Goal: Use online tool/utility: Utilize a website feature to perform a specific function

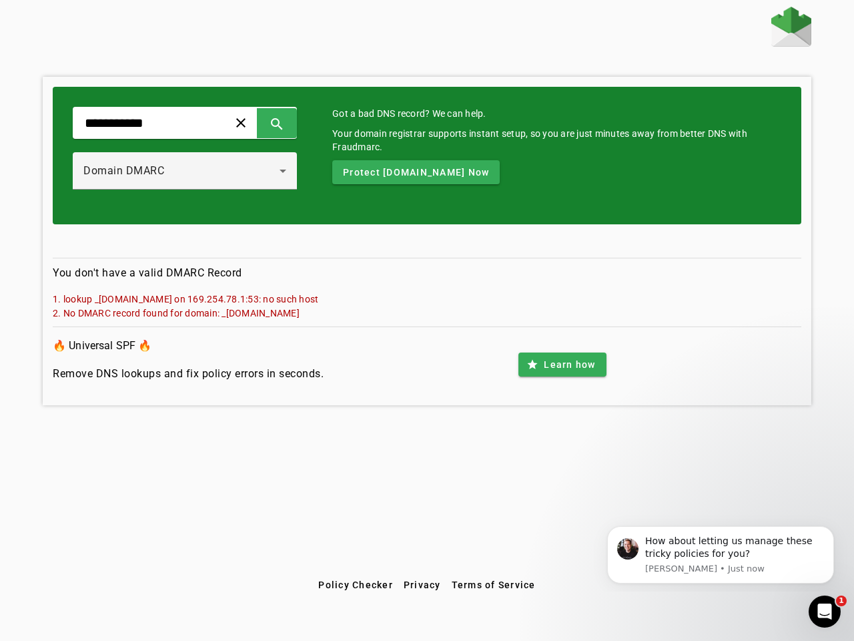
click at [257, 123] on span at bounding box center [241, 123] width 32 height 32
click at [293, 123] on span at bounding box center [277, 123] width 32 height 32
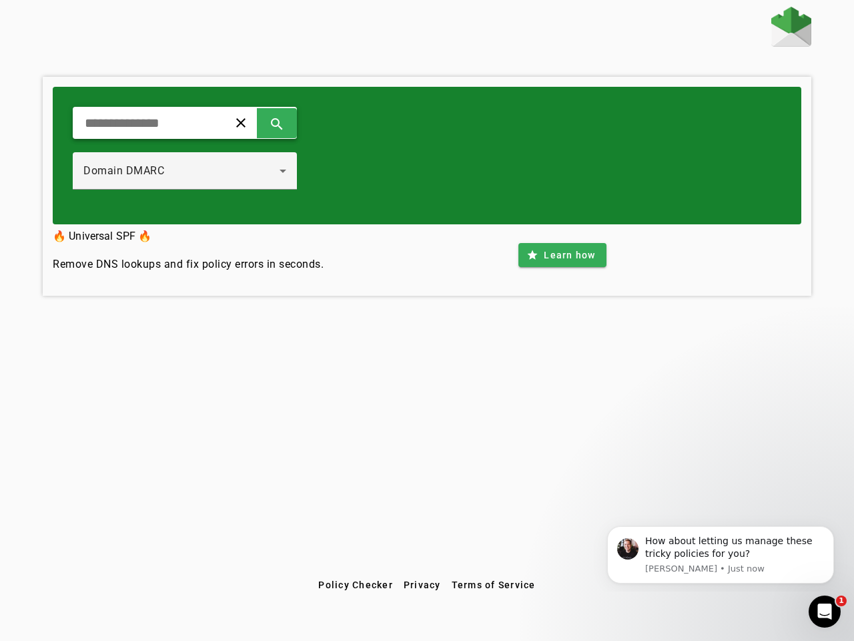
click at [199, 171] on div "Domain DMARC" at bounding box center [181, 171] width 196 height 16
